Goal: Transaction & Acquisition: Purchase product/service

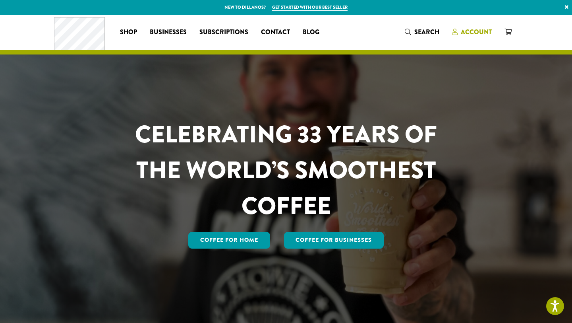
click at [474, 29] on span "Account" at bounding box center [476, 31] width 31 height 9
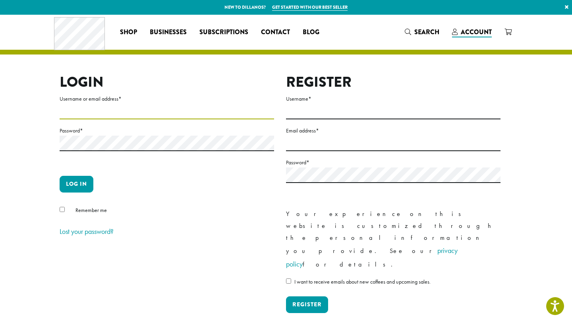
click at [99, 108] on input "Username or email address *" at bounding box center [167, 112] width 215 height 16
type input "**********"
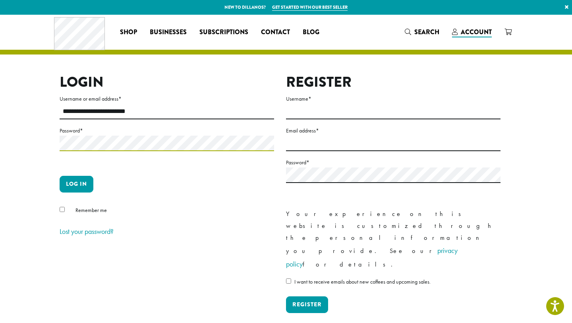
click at [60, 176] on button "Log in" at bounding box center [77, 184] width 34 height 17
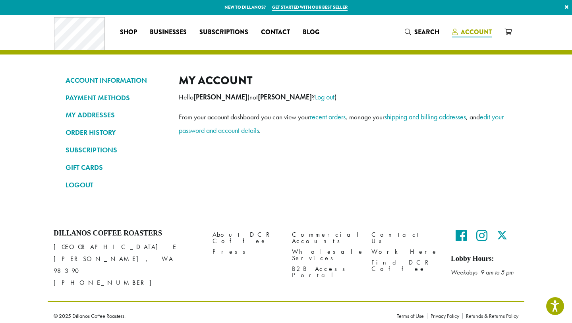
click at [473, 31] on span "Account" at bounding box center [476, 31] width 31 height 9
click at [420, 31] on span "Search" at bounding box center [427, 31] width 25 height 9
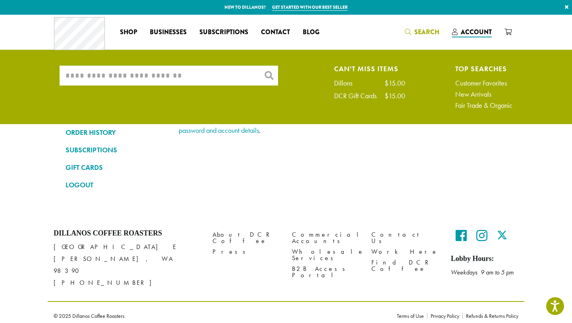
click at [170, 79] on input "What are you searching for?" at bounding box center [169, 76] width 219 height 20
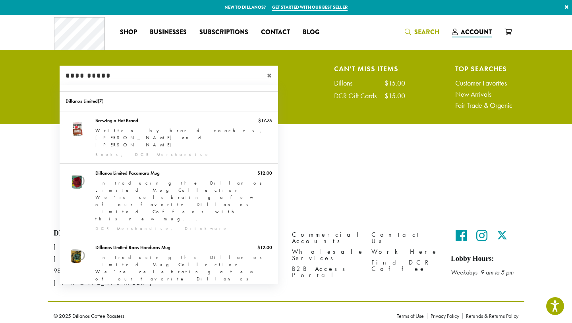
type input "**********"
click at [269, 76] on span "×" at bounding box center [272, 76] width 11 height 10
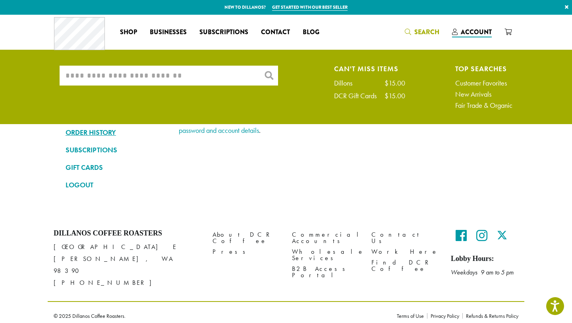
click at [72, 131] on link "ORDER HISTORY" at bounding box center [116, 133] width 101 height 14
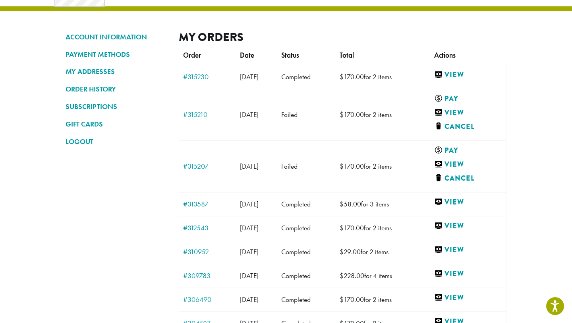
scroll to position [50, 0]
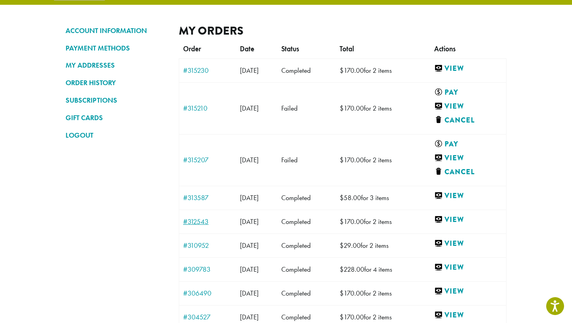
click at [201, 220] on link "#312543" at bounding box center [207, 221] width 49 height 7
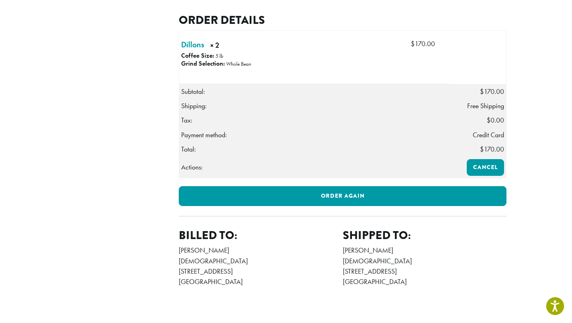
scroll to position [212, 0]
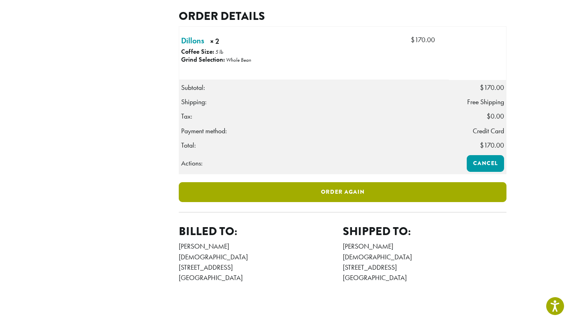
click at [347, 202] on link "Order again" at bounding box center [343, 192] width 328 height 20
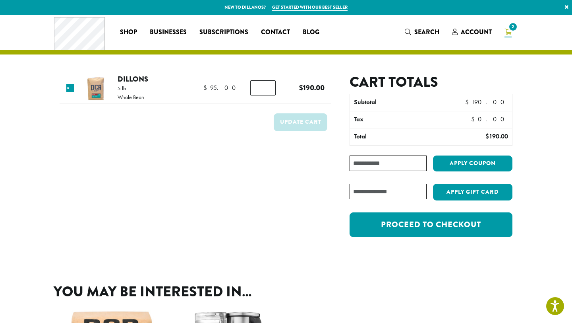
click at [267, 87] on input "*" at bounding box center [262, 87] width 25 height 15
click at [268, 89] on input "*" at bounding box center [262, 87] width 25 height 15
type input "*"
click at [268, 89] on input "*" at bounding box center [262, 87] width 25 height 15
click at [293, 117] on button "Update cart" at bounding box center [301, 122] width 54 height 18
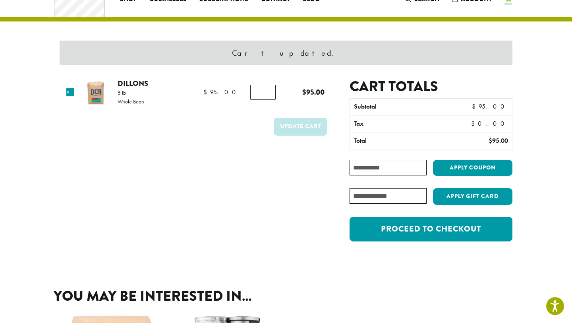
scroll to position [33, 0]
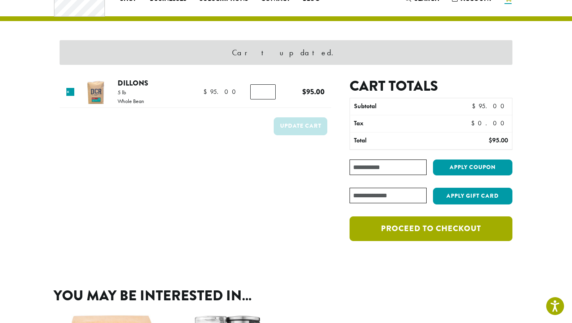
click at [406, 227] on link "Proceed to checkout" at bounding box center [431, 228] width 163 height 25
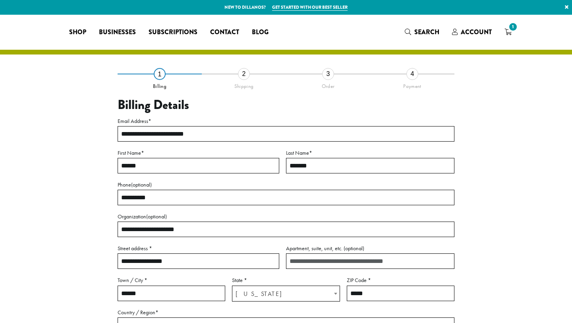
select select "**"
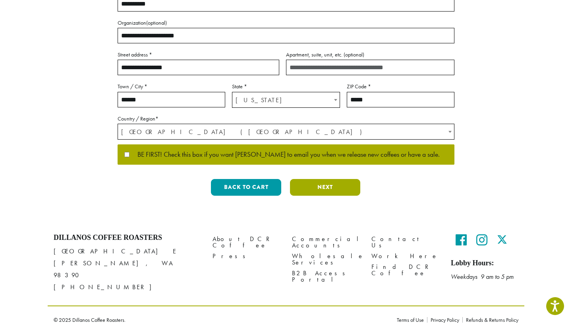
click at [318, 188] on button "Next" at bounding box center [325, 187] width 70 height 17
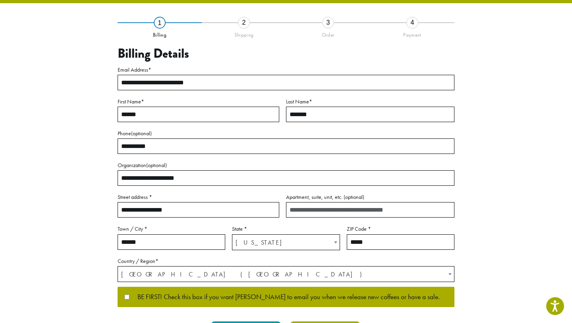
scroll to position [13, 0]
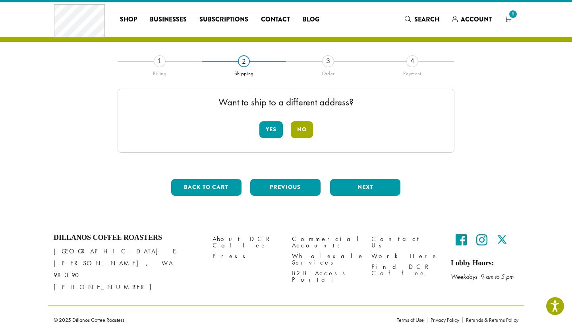
click at [296, 123] on button "No" at bounding box center [302, 129] width 22 height 17
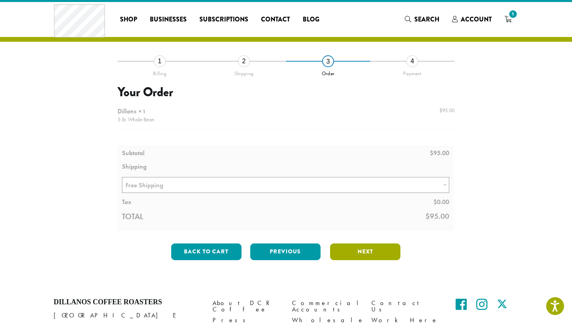
click at [363, 253] on button "Next" at bounding box center [365, 251] width 70 height 17
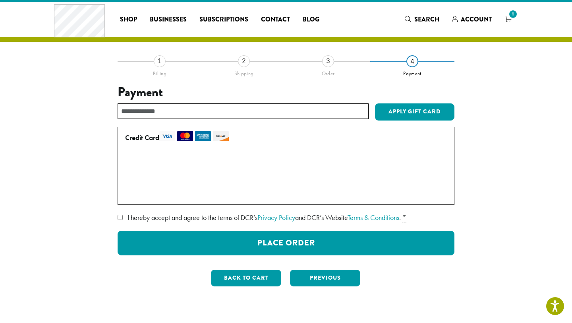
click at [128, 177] on label "• • • 6235 (expires 01/28)" at bounding box center [284, 177] width 319 height 13
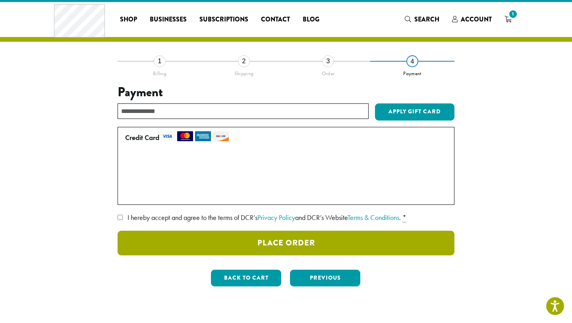
click at [172, 240] on button "Place Order" at bounding box center [286, 243] width 337 height 25
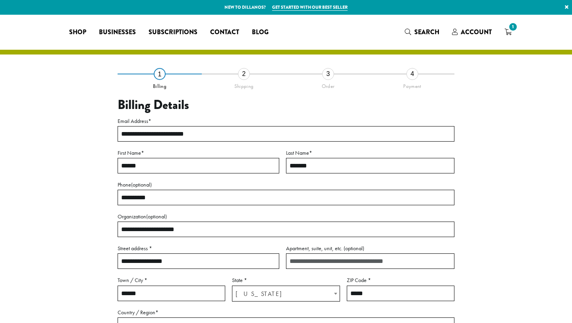
select select "**"
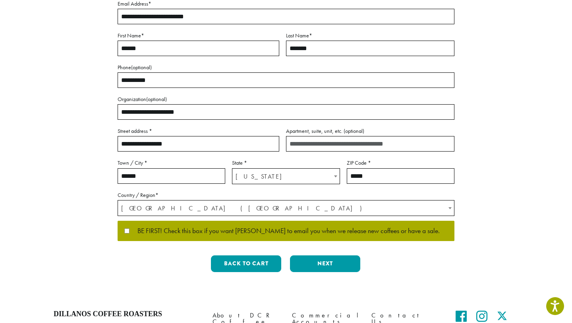
scroll to position [194, 0]
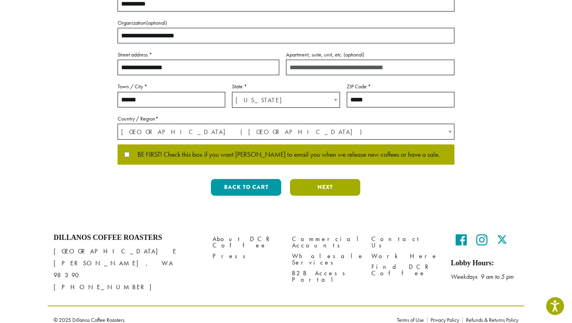
click at [329, 189] on button "Next" at bounding box center [325, 187] width 70 height 17
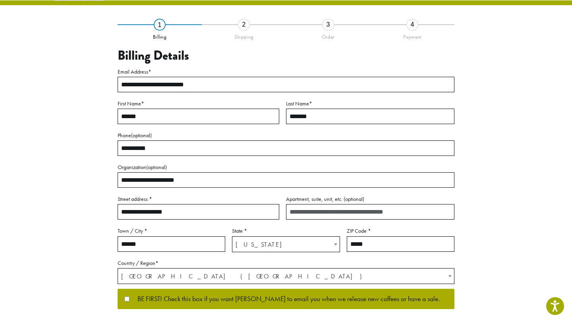
scroll to position [13, 0]
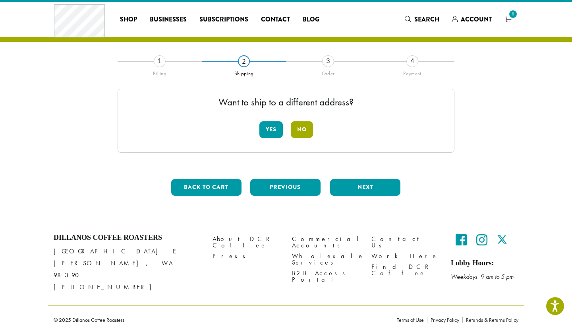
click at [298, 122] on button "No" at bounding box center [302, 129] width 22 height 17
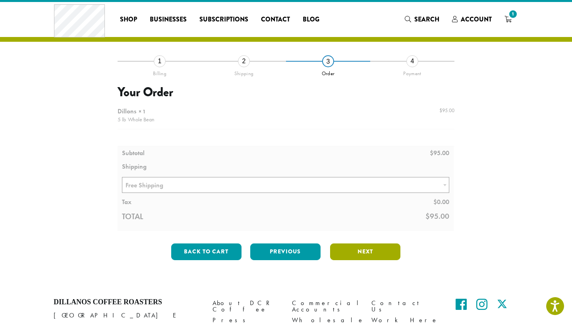
click at [359, 249] on button "Next" at bounding box center [365, 251] width 70 height 17
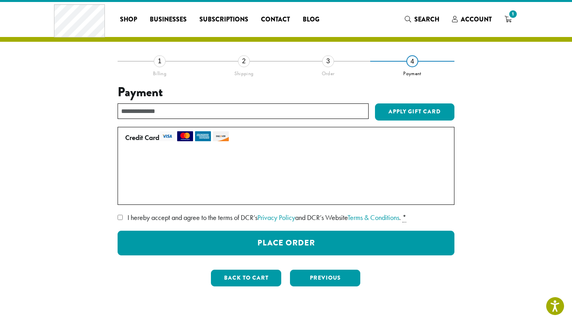
click at [131, 180] on label "• • • 6235 (expires 01/28)" at bounding box center [284, 177] width 319 height 13
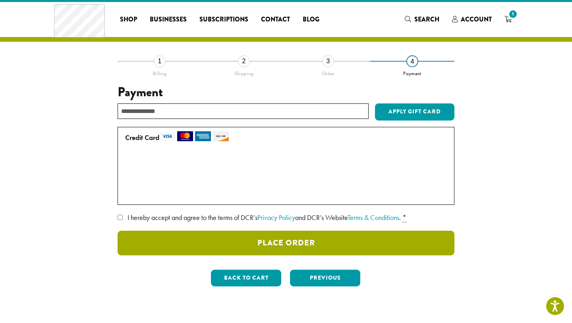
click at [162, 243] on button "Place Order" at bounding box center [286, 243] width 337 height 25
